Goal: Task Accomplishment & Management: Complete application form

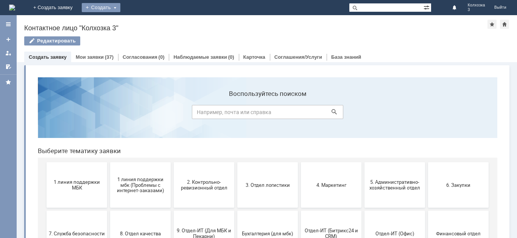
click at [120, 6] on div "Создать" at bounding box center [101, 7] width 39 height 9
click at [141, 21] on link "Заявка" at bounding box center [112, 22] width 58 height 9
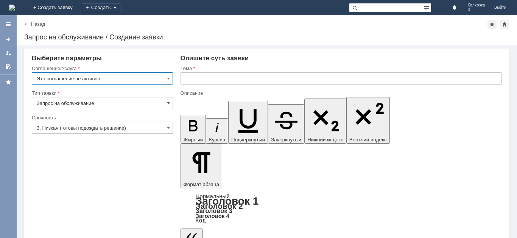
click at [168, 82] on input "Это соглашение не активно!" at bounding box center [102, 78] width 141 height 12
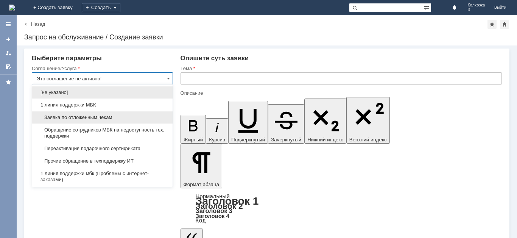
click at [79, 116] on span "Заявка по отложенным чекам" at bounding box center [102, 117] width 131 height 6
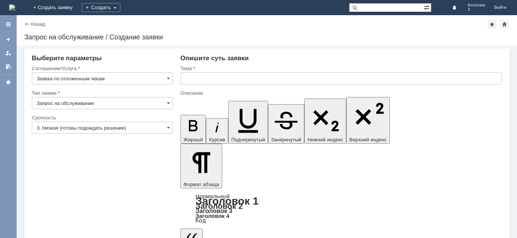
type input "Заявка по отложенным чекам"
click at [198, 77] on input "text" at bounding box center [340, 78] width 321 height 12
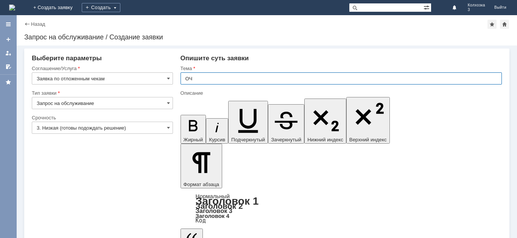
type input "ОЧ"
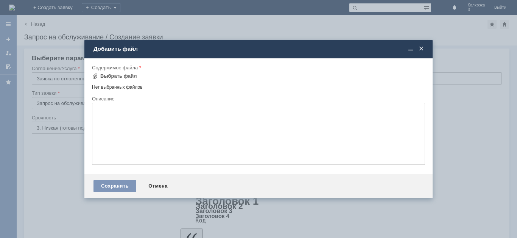
click at [114, 71] on div "Содержимое файла" at bounding box center [258, 67] width 333 height 7
click at [114, 75] on div "Выбрать файл" at bounding box center [118, 76] width 37 height 6
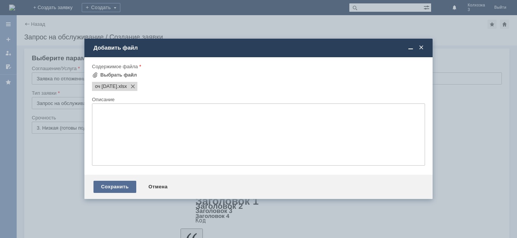
click at [99, 188] on div "Сохранить" at bounding box center [114, 186] width 43 height 12
